Goal: Task Accomplishment & Management: Manage account settings

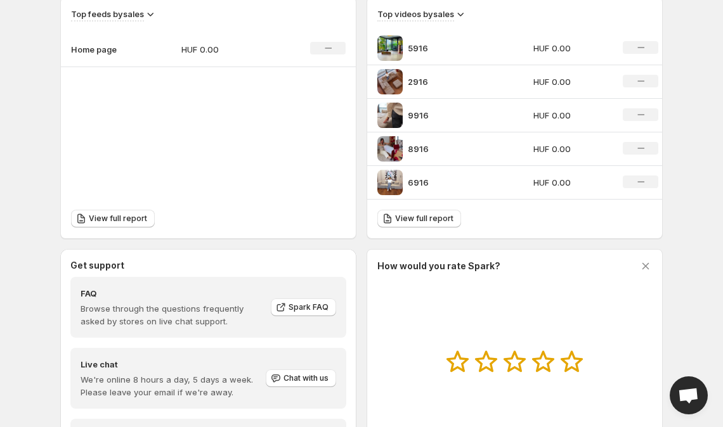
scroll to position [626, 0]
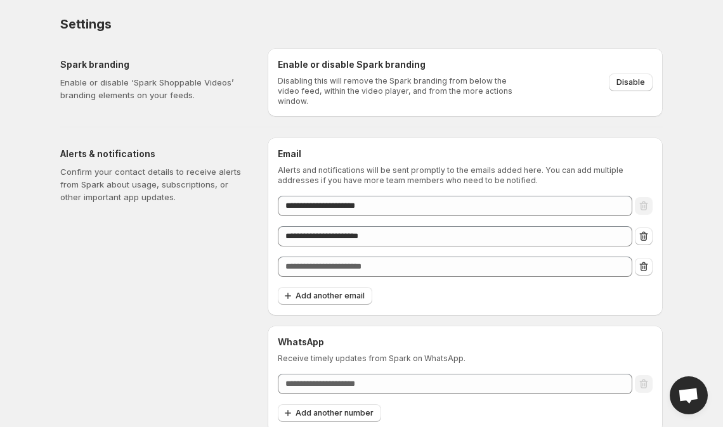
scroll to position [1, 0]
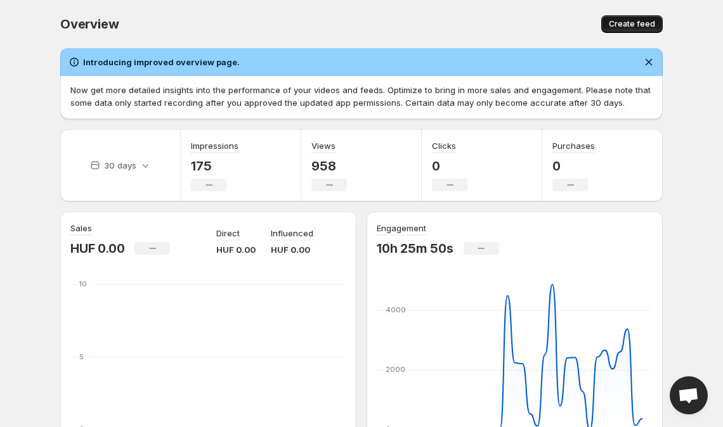
click at [639, 25] on span "Create feed" at bounding box center [632, 24] width 46 height 10
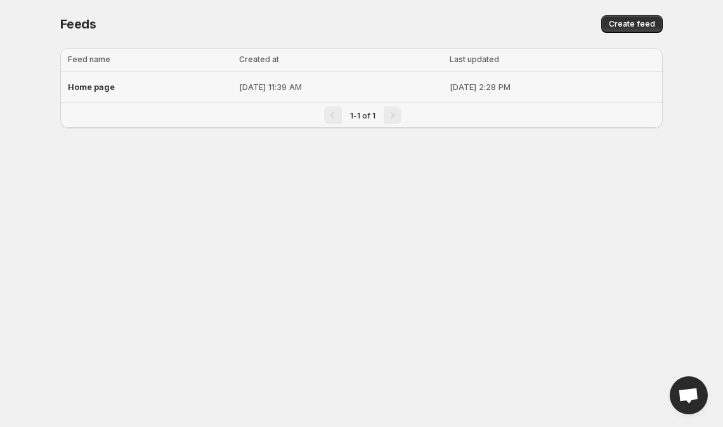
click at [287, 84] on p "[DATE] 11:39 AM" at bounding box center [341, 87] width 204 height 13
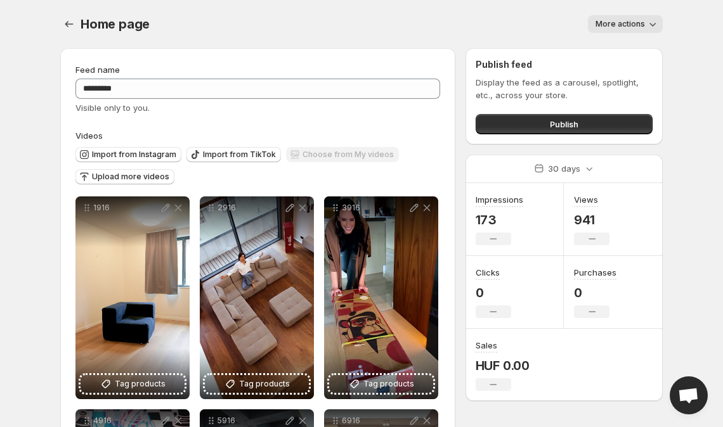
click at [653, 18] on icon "button" at bounding box center [652, 24] width 13 height 13
click at [693, 60] on body "Home Feeds Videos Subscription Settings Home page. This page is ready Home page…" at bounding box center [361, 213] width 723 height 427
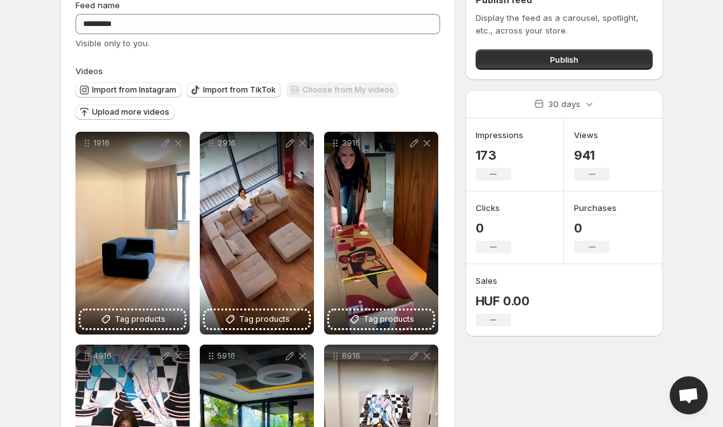
scroll to position [173, 0]
